Goal: Information Seeking & Learning: Learn about a topic

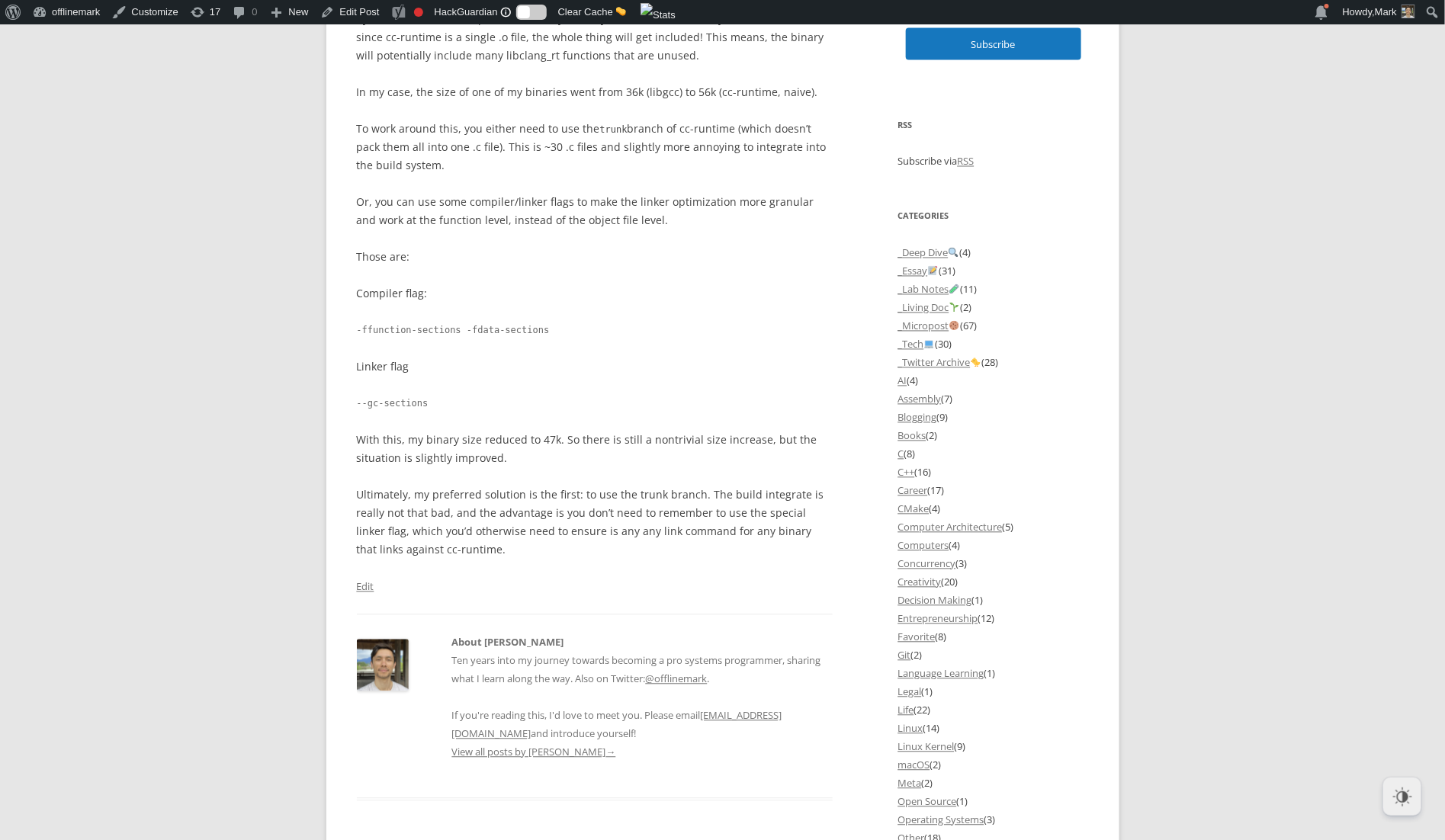
scroll to position [1174, 0]
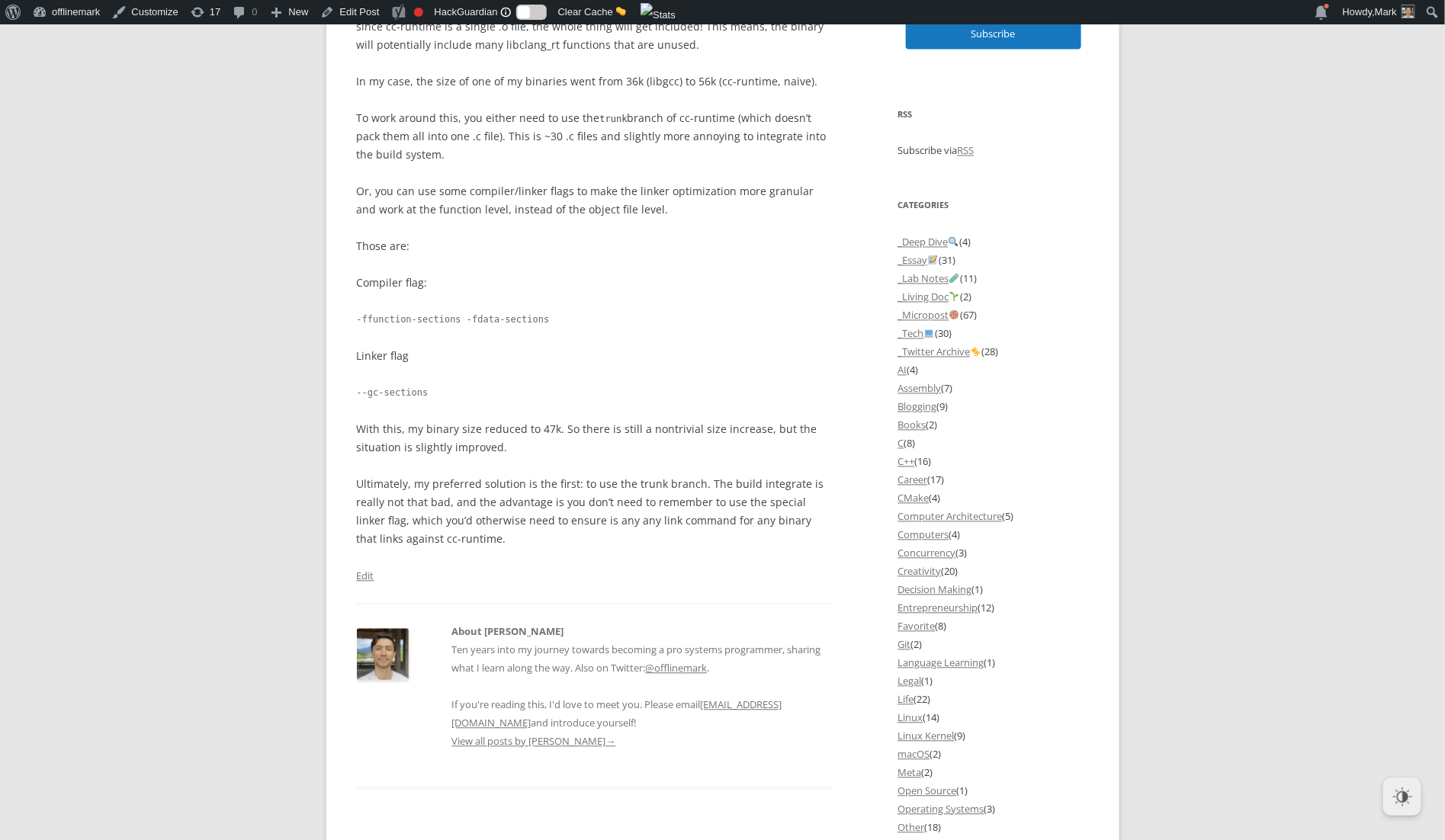
click at [233, 362] on body "About WordPress About WordPress Get Involved WordPress.org Documentation Learn …" at bounding box center [722, 512] width 1445 height 3250
click at [394, 519] on p "Ultimately, my preferred solution is the first: to use the trunk branch. The bu…" at bounding box center [595, 512] width 477 height 73
drag, startPoint x: 394, startPoint y: 519, endPoint x: 444, endPoint y: 520, distance: 50.0
click at [444, 520] on p "Ultimately, my preferred solution is the first: to use the trunk branch. The bu…" at bounding box center [595, 512] width 477 height 73
click at [483, 520] on p "Ultimately, my preferred solution is the first: to use the trunk branch. The bu…" at bounding box center [595, 512] width 477 height 73
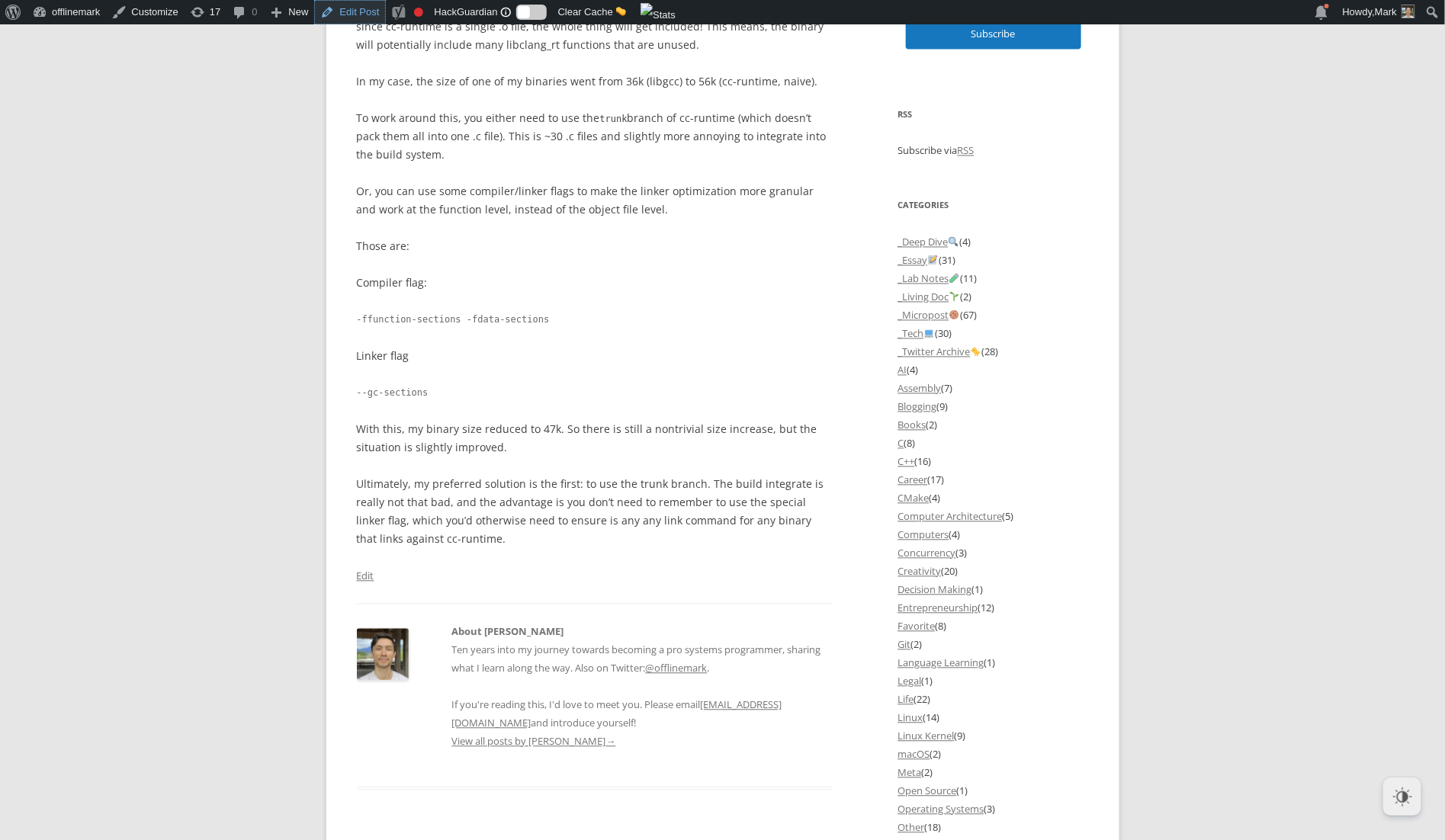
click at [362, 10] on link "Edit Post" at bounding box center [349, 12] width 71 height 25
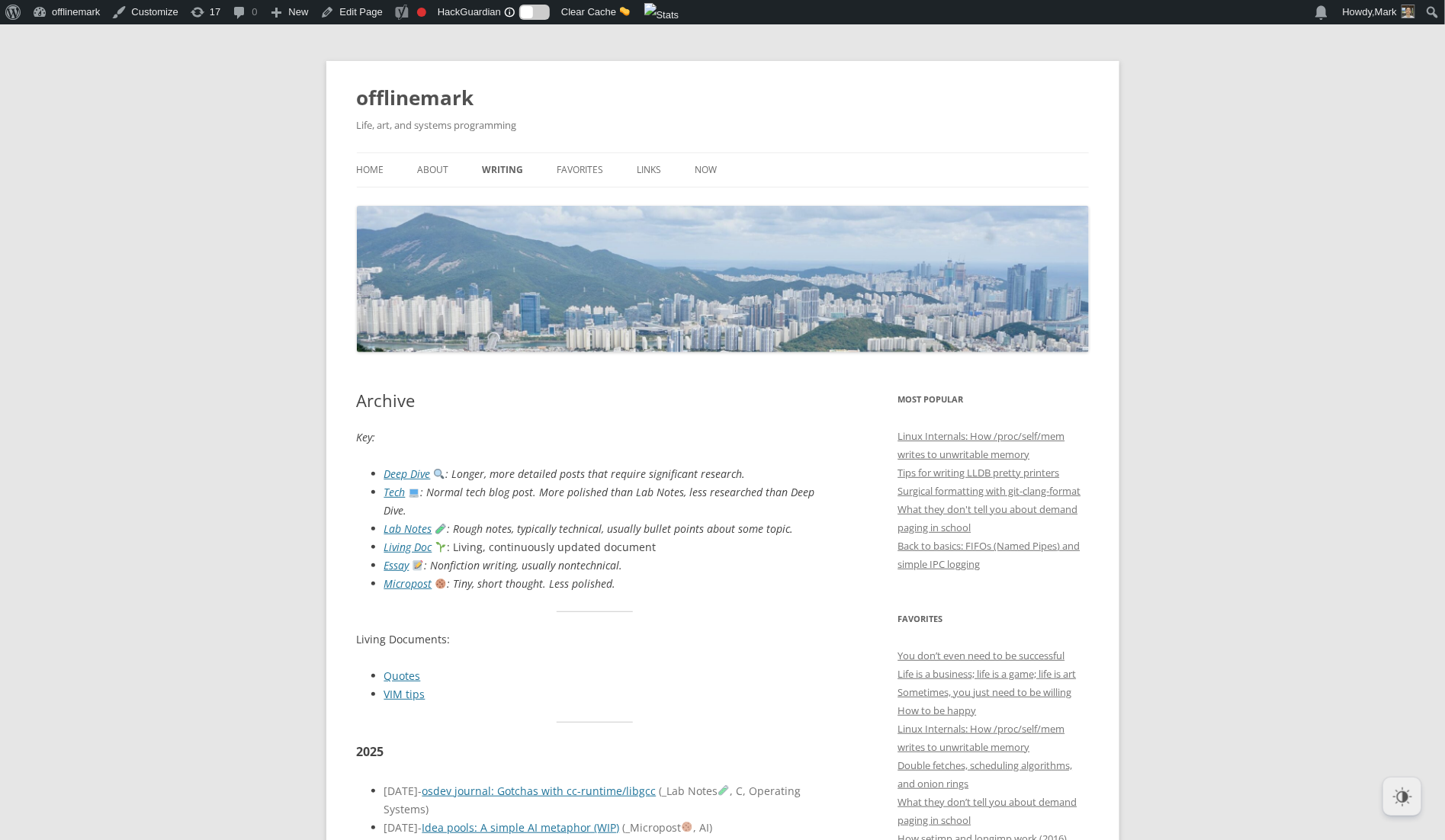
scroll to position [3110, 0]
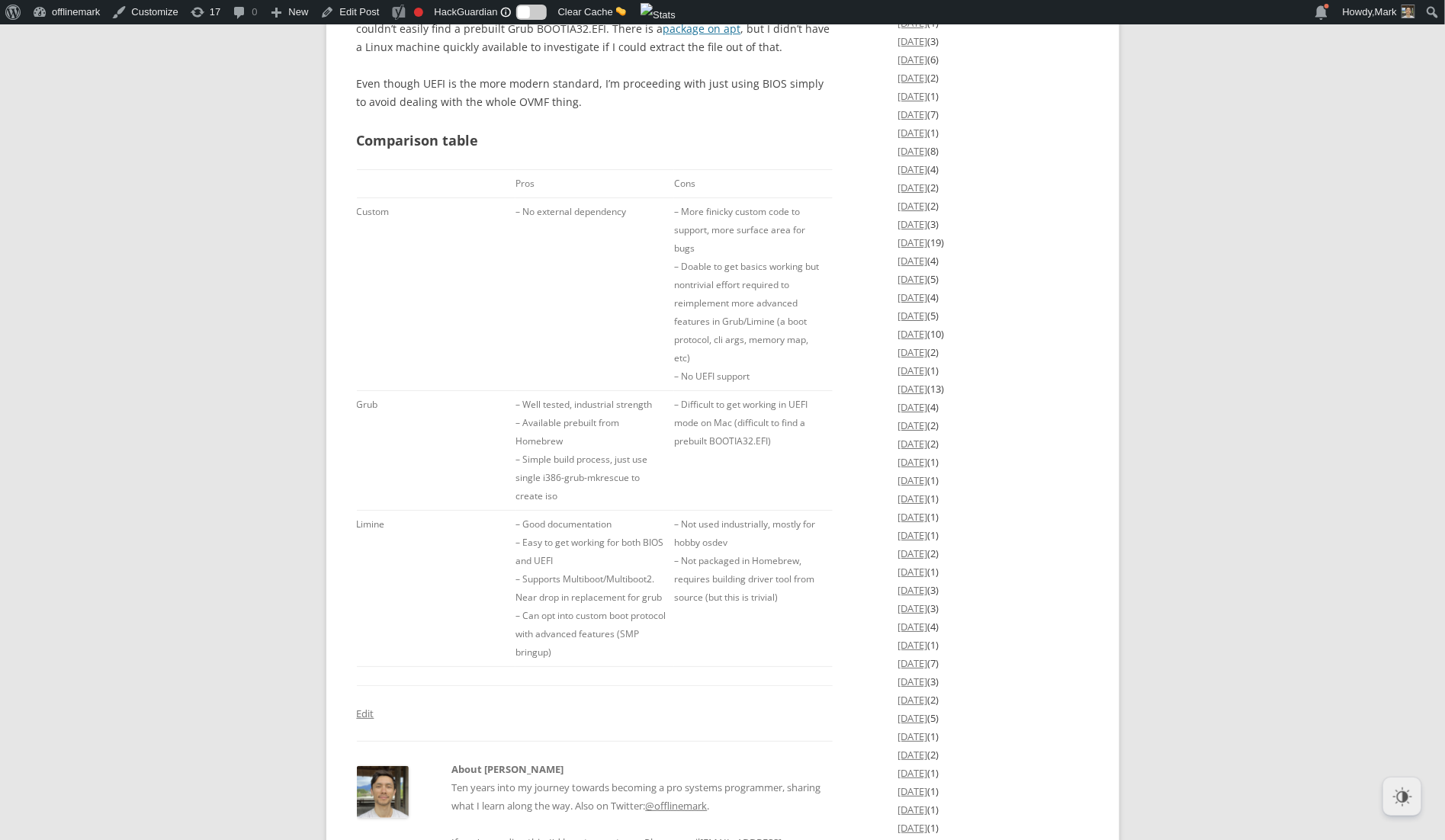
scroll to position [2275, 0]
